Goal: Find specific page/section: Find specific page/section

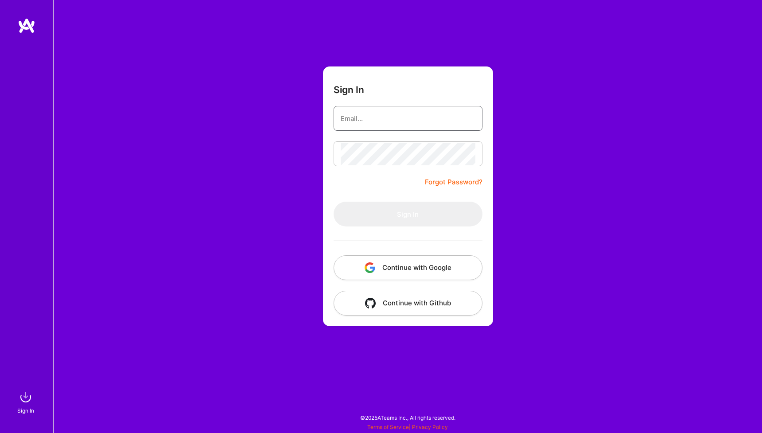
click at [383, 121] on input "email" at bounding box center [408, 118] width 135 height 23
type input "[EMAIL_ADDRESS][DOMAIN_NAME]"
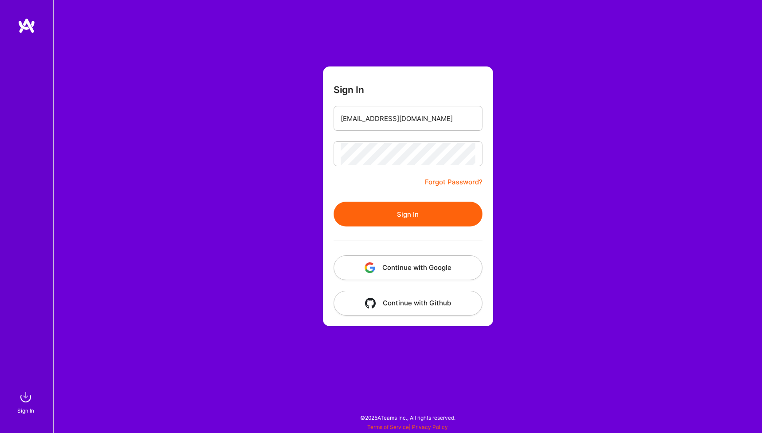
click at [387, 213] on button "Sign In" at bounding box center [408, 214] width 149 height 25
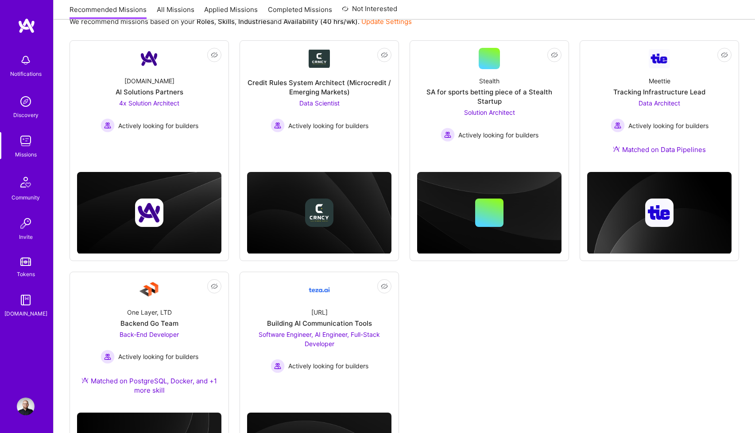
scroll to position [199, 0]
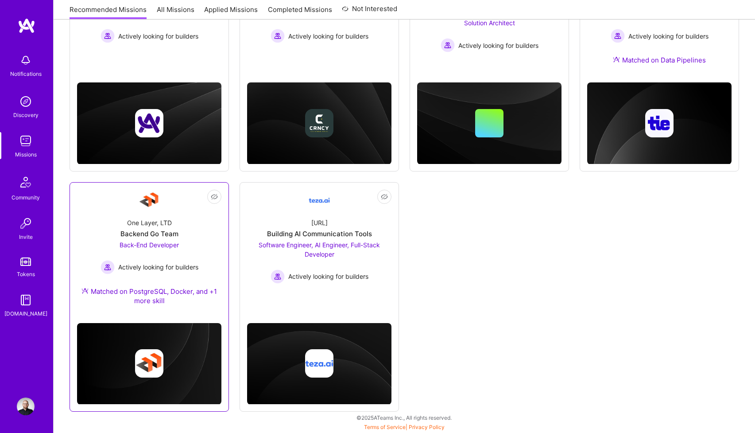
click at [191, 235] on div "One Layer, LTD Backend Go Team Back-End Developer Actively looking for builders…" at bounding box center [149, 263] width 144 height 105
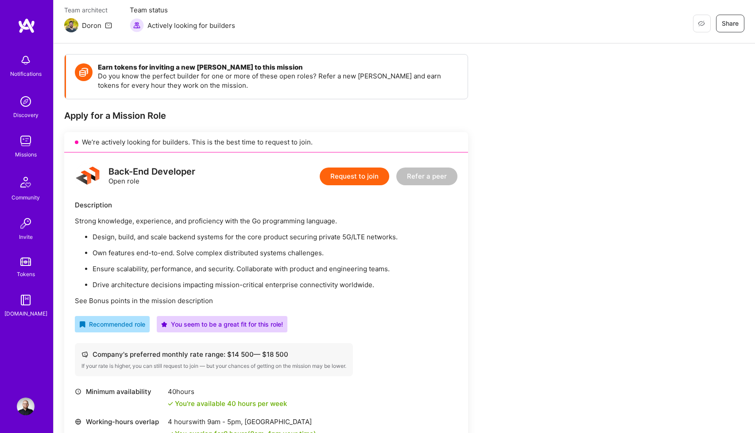
scroll to position [222, 0]
